Goal: Navigation & Orientation: Find specific page/section

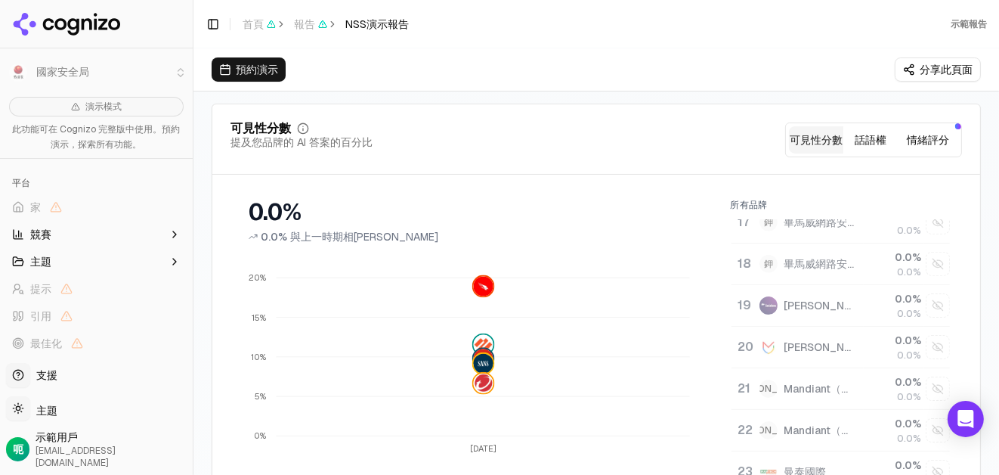
scroll to position [702, 0]
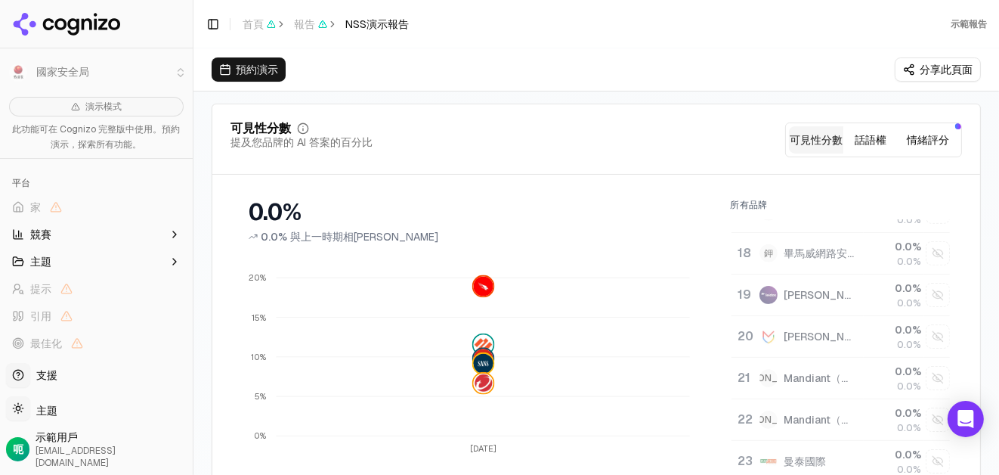
click at [82, 18] on icon at bounding box center [87, 23] width 11 height 11
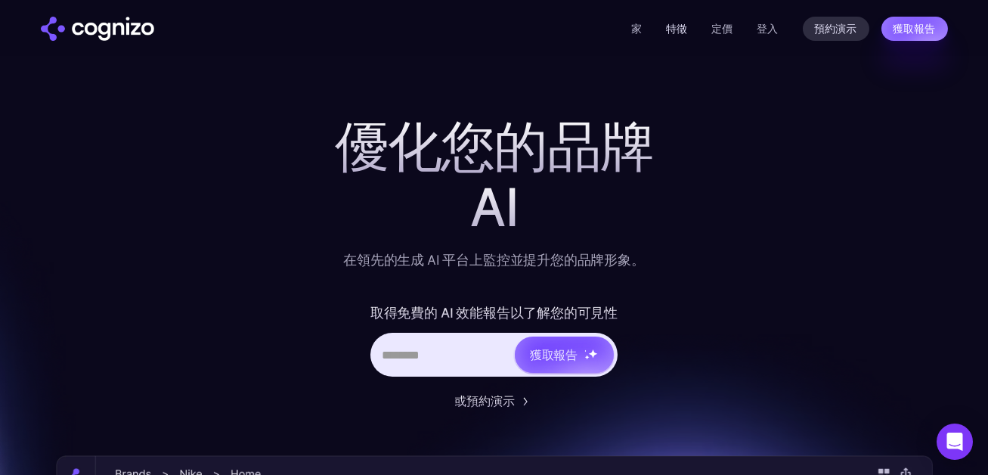
click at [679, 30] on font "特徵" at bounding box center [677, 29] width 21 height 14
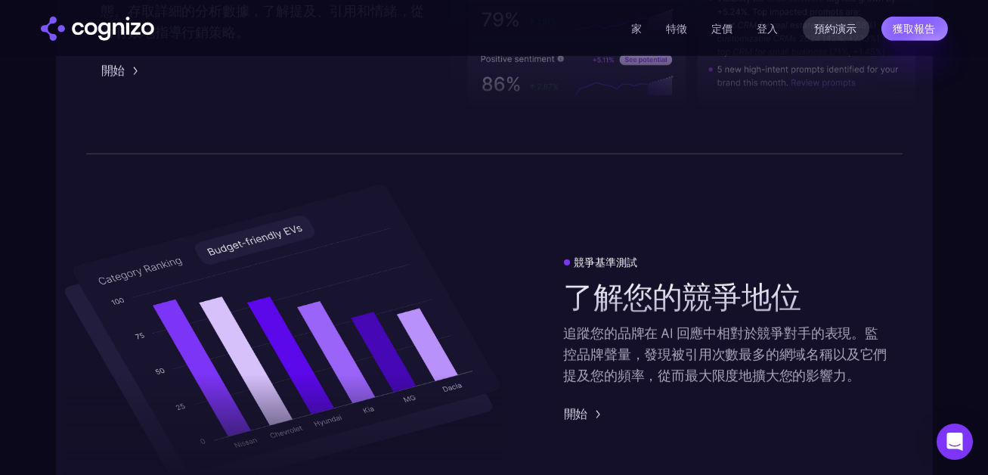
scroll to position [3015, 0]
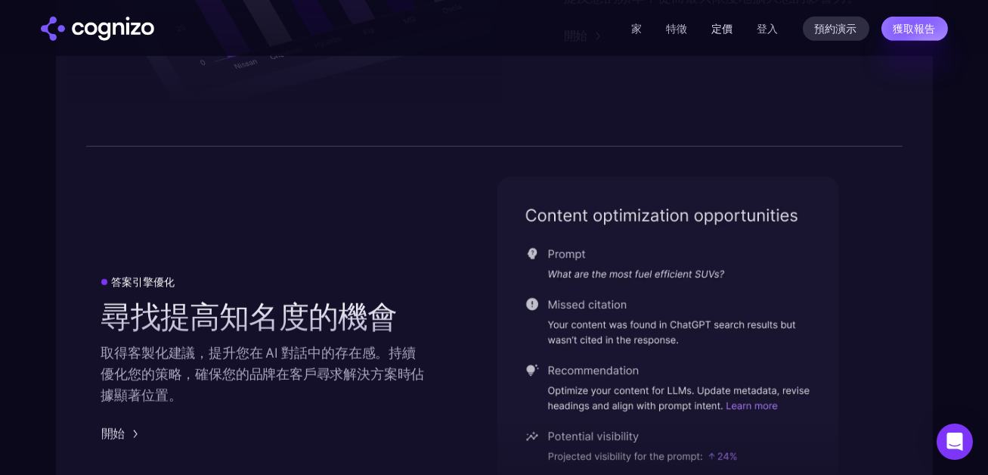
click at [719, 27] on font "定價" at bounding box center [722, 29] width 21 height 14
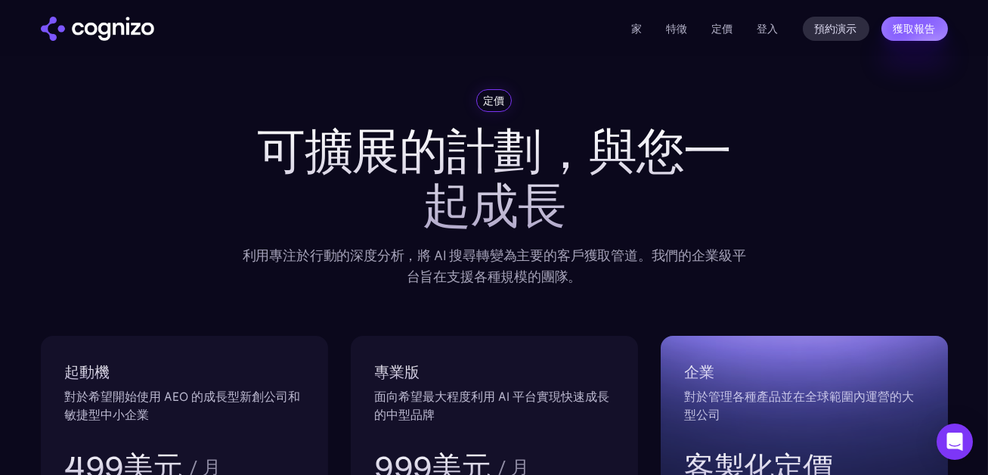
scroll to position [302, 0]
